Goal: Transaction & Acquisition: Purchase product/service

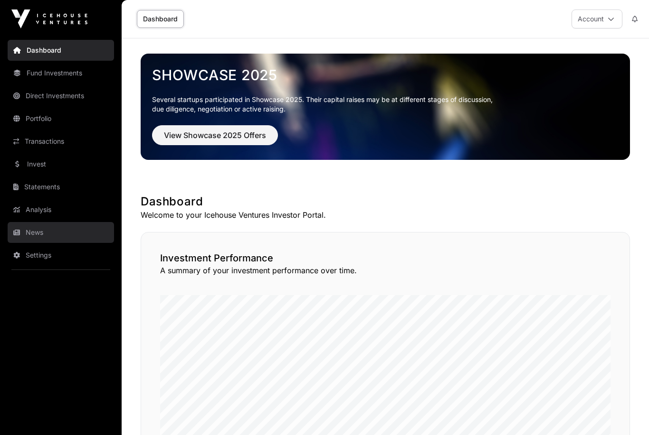
click at [35, 235] on link "News" at bounding box center [61, 232] width 106 height 21
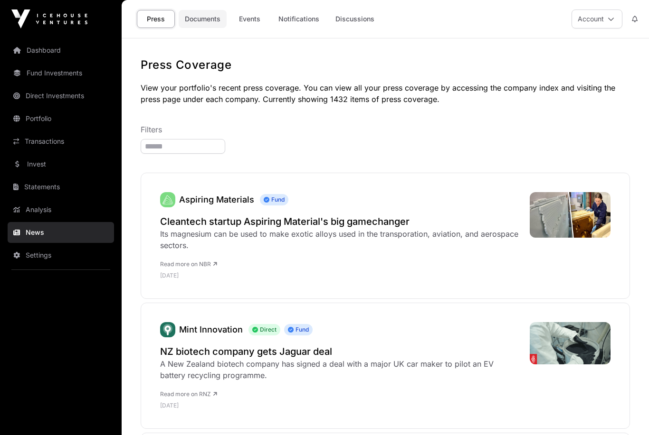
click at [203, 19] on link "Documents" at bounding box center [203, 19] width 48 height 18
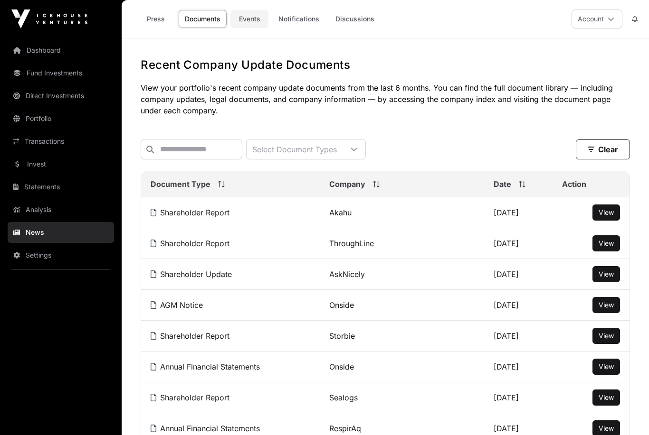
click at [250, 18] on link "Events" at bounding box center [249, 19] width 38 height 18
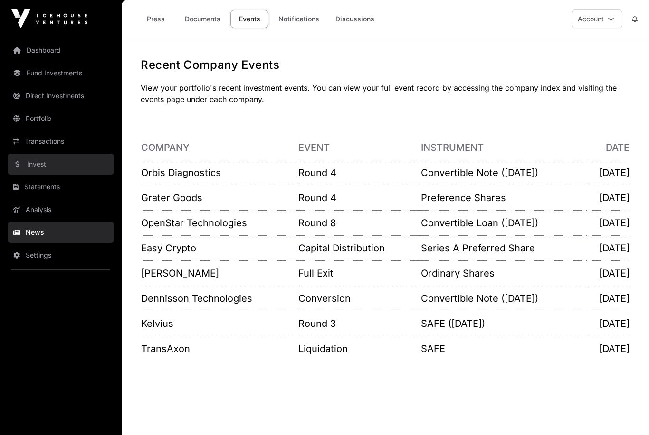
click at [41, 167] on link "Invest" at bounding box center [61, 164] width 106 height 21
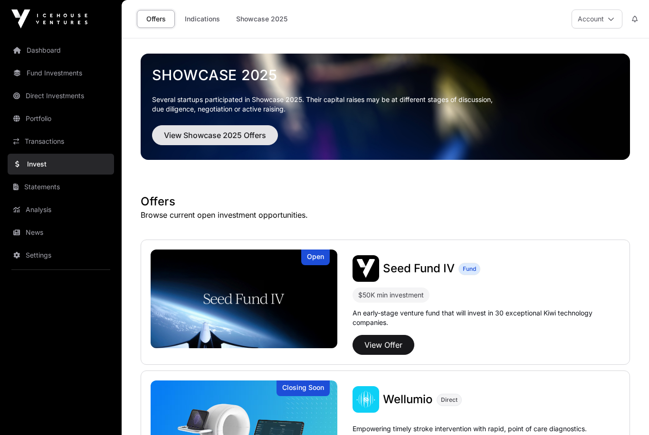
click at [225, 127] on button "View Showcase 2025 Offers" at bounding box center [215, 135] width 126 height 20
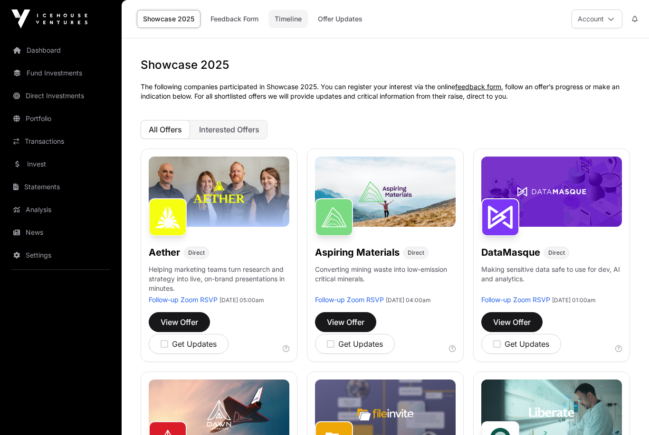
click at [293, 12] on link "Timeline" at bounding box center [287, 19] width 39 height 18
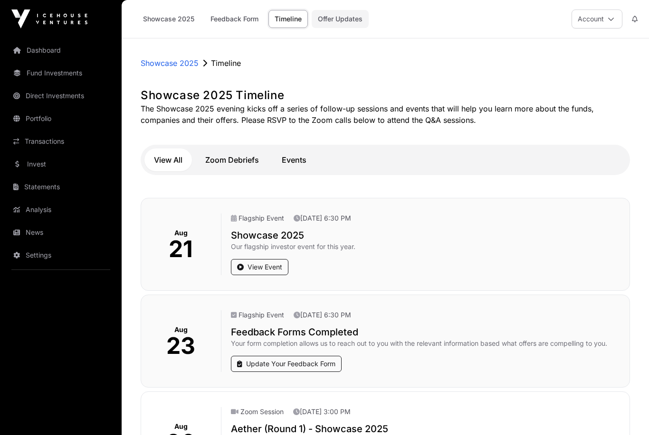
click at [347, 16] on link "Offer Updates" at bounding box center [339, 19] width 57 height 18
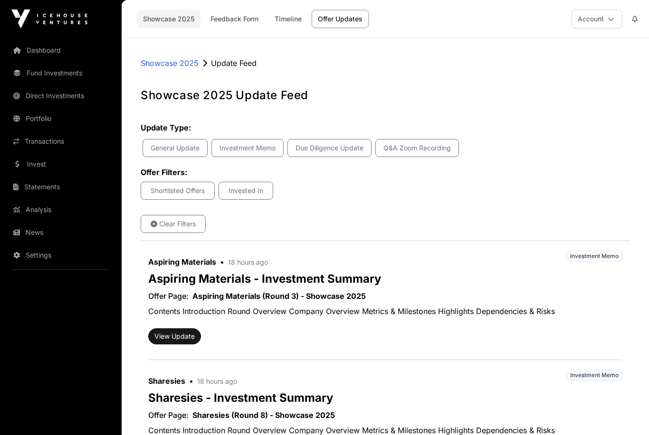
click at [170, 22] on link "Showcase 2025" at bounding box center [169, 19] width 64 height 18
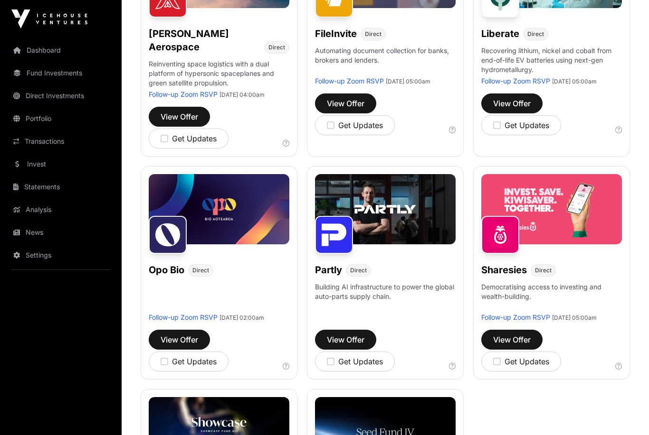
scroll to position [442, 0]
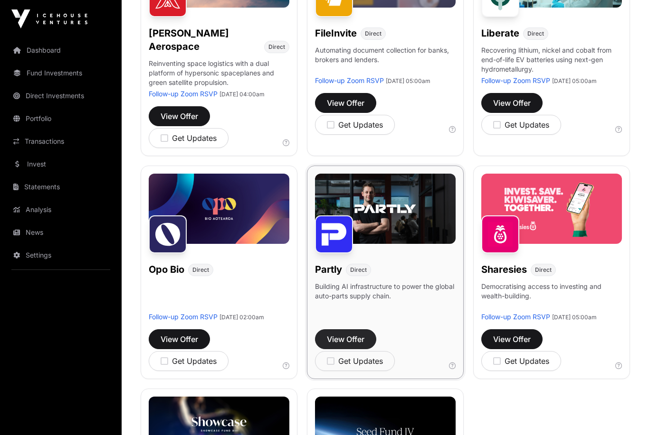
click at [348, 341] on span "View Offer" at bounding box center [346, 339] width 38 height 11
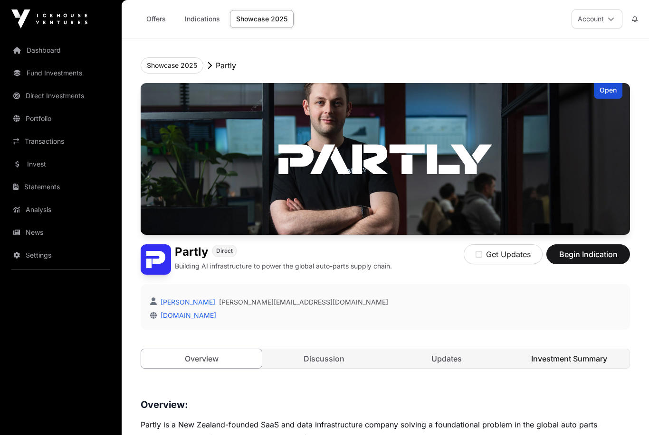
click at [575, 356] on link "Investment Summary" at bounding box center [568, 358] width 121 height 19
